Goal: Information Seeking & Learning: Learn about a topic

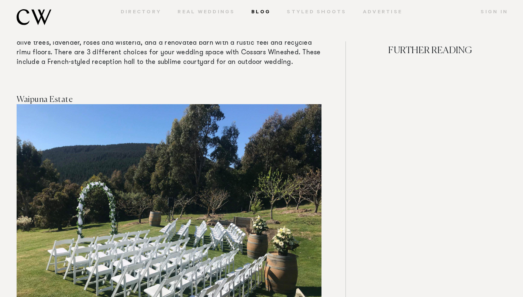
scroll to position [7161, 0]
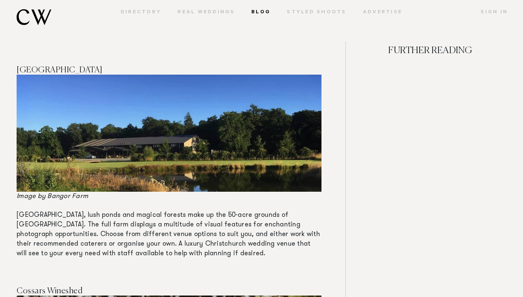
scroll to position [1329, 0]
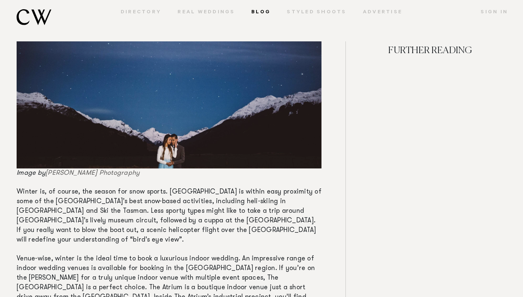
scroll to position [2399, 0]
